Goal: Navigation & Orientation: Go to known website

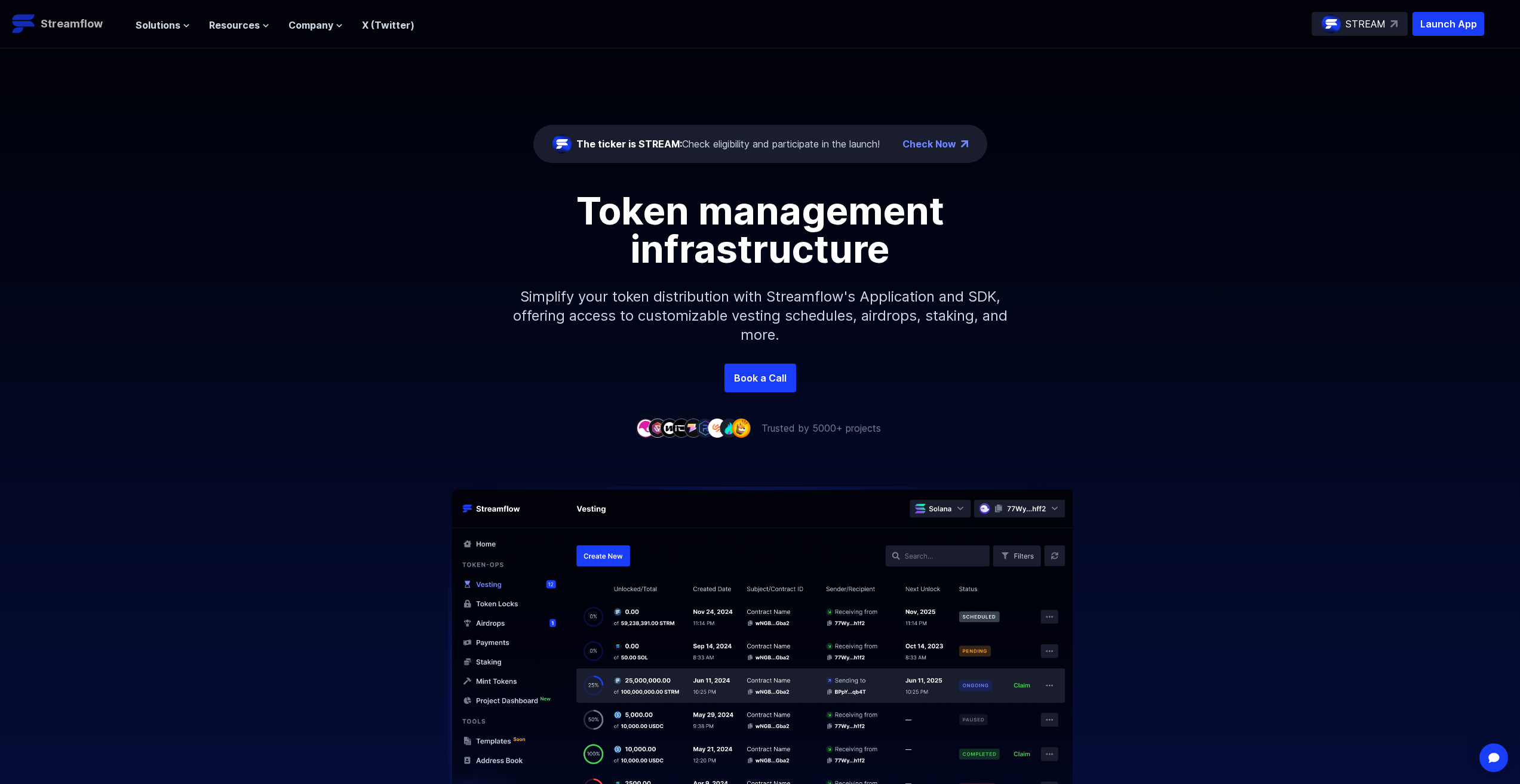
click at [97, 26] on p "Streamflow" at bounding box center [72, 23] width 62 height 17
click at [1370, 31] on div "STREAM" at bounding box center [1360, 23] width 97 height 24
click at [111, 18] on link "Streamflow" at bounding box center [67, 23] width 112 height 24
click at [105, 20] on link "Streamflow" at bounding box center [67, 23] width 112 height 24
